Goal: Information Seeking & Learning: Learn about a topic

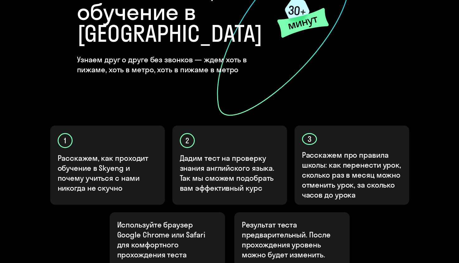
scroll to position [156, 0]
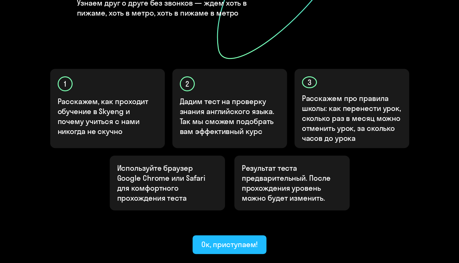
click at [226, 239] on div "Ок, приступаем!" at bounding box center [229, 244] width 57 height 10
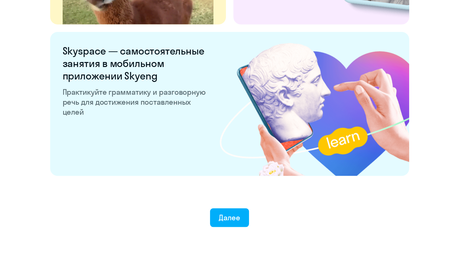
scroll to position [1182, 0]
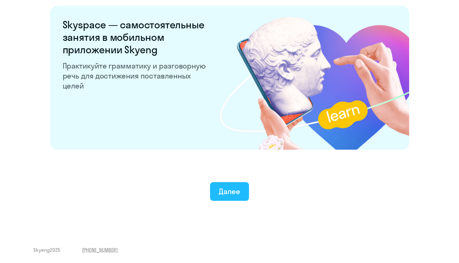
click at [239, 191] on div "Далее" at bounding box center [230, 191] width 22 height 10
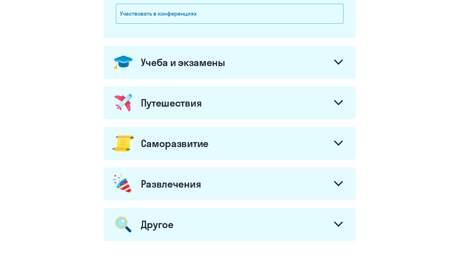
scroll to position [156, 0]
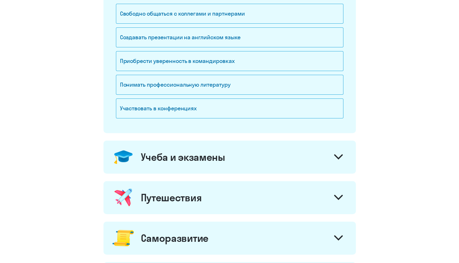
click at [336, 157] on icon at bounding box center [338, 156] width 9 height 5
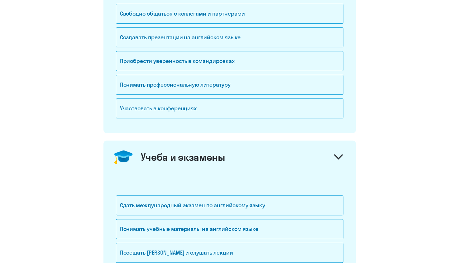
click at [336, 157] on icon at bounding box center [338, 156] width 9 height 5
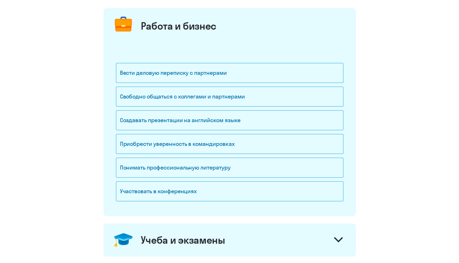
scroll to position [62, 0]
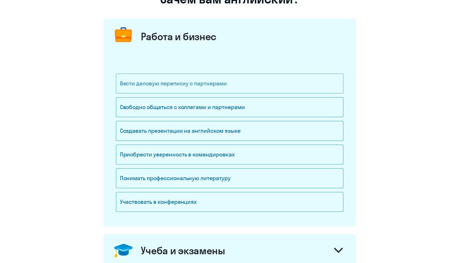
click at [221, 86] on div "Вести деловую переписку с партнерами" at bounding box center [230, 84] width 228 height 20
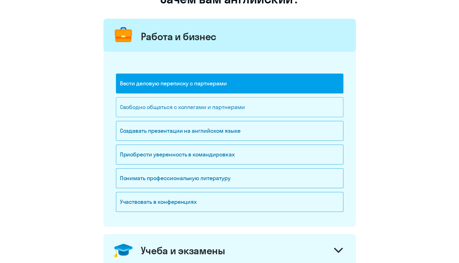
click at [182, 111] on div "Свободно общаться с коллегами и партнерами" at bounding box center [230, 107] width 228 height 20
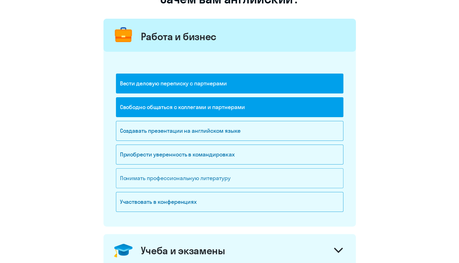
click at [217, 178] on div "Понимать профессиональную литературу" at bounding box center [230, 178] width 228 height 20
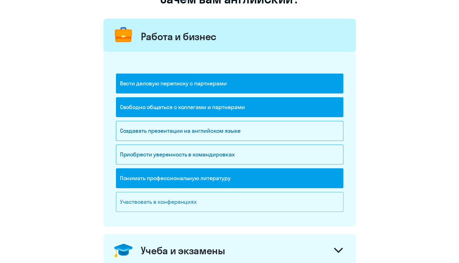
click at [206, 201] on div "Участвовать в конференциях" at bounding box center [230, 202] width 228 height 20
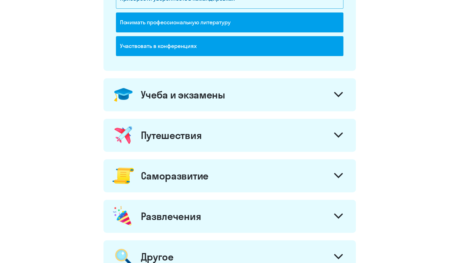
scroll to position [331, 0]
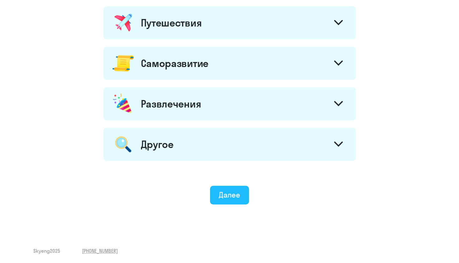
click at [231, 191] on div "Далее" at bounding box center [230, 195] width 22 height 10
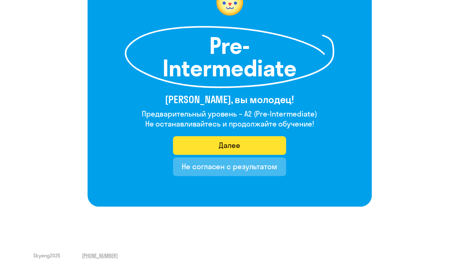
scroll to position [78, 0]
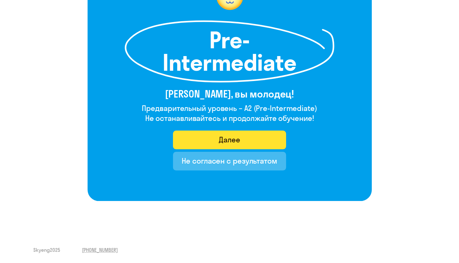
click at [230, 140] on div "Далее" at bounding box center [230, 140] width 22 height 10
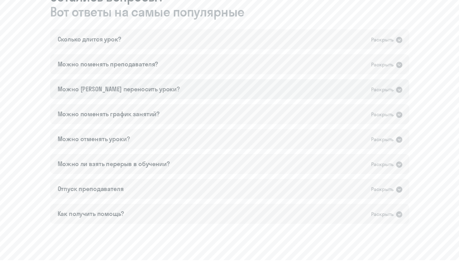
scroll to position [405, 0]
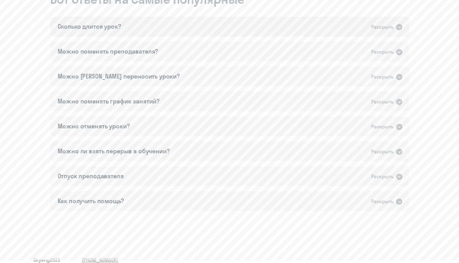
click at [400, 27] on icon at bounding box center [399, 26] width 7 height 7
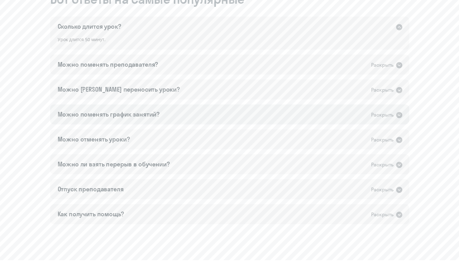
click at [400, 114] on icon at bounding box center [399, 115] width 6 height 6
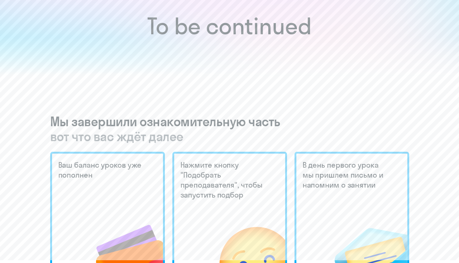
scroll to position [62, 0]
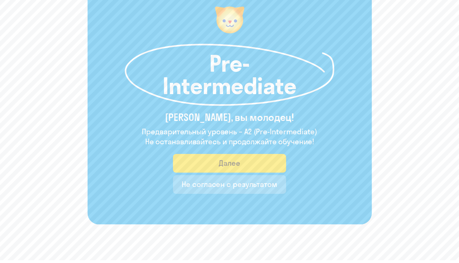
scroll to position [31, 0]
